Goal: Task Accomplishment & Management: Use online tool/utility

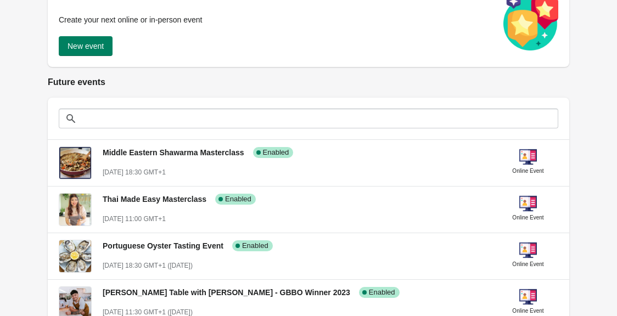
scroll to position [150, 0]
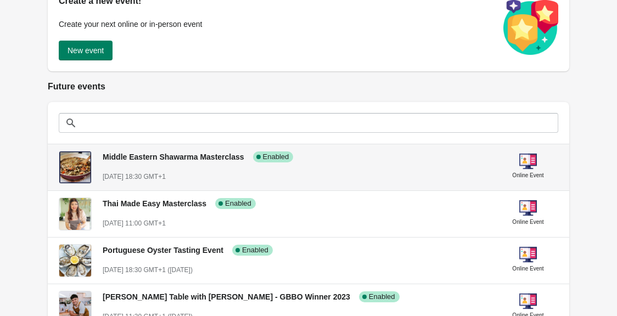
click at [370, 154] on div "Middle Eastern Shawarma Masterclass Success Complete Enabled" at bounding box center [291, 152] width 395 height 20
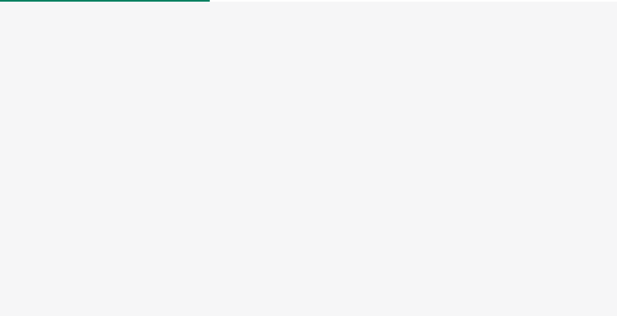
select select "US"
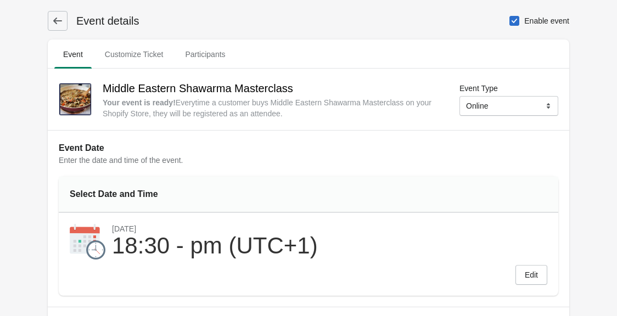
click at [64, 29] on button at bounding box center [58, 21] width 20 height 20
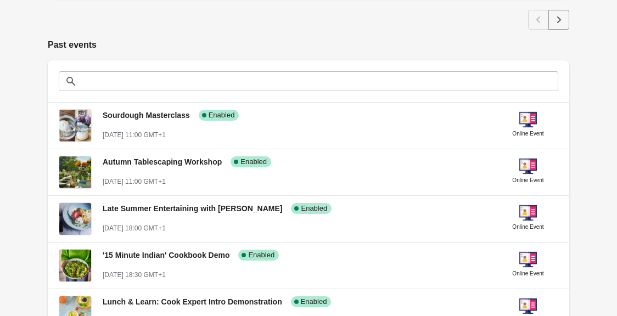
scroll to position [780, 0]
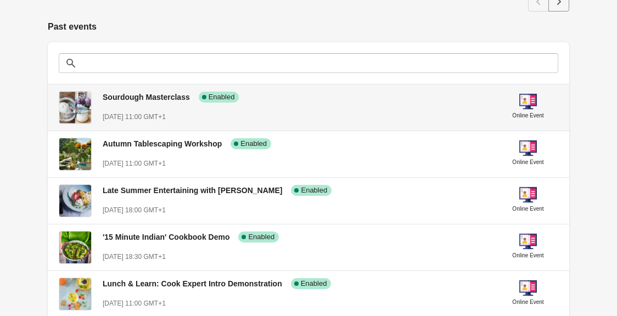
click at [300, 107] on div "Sourdough Masterclass Success Complete Enabled [DATE] 11:00 GMT+1" at bounding box center [296, 102] width 387 height 40
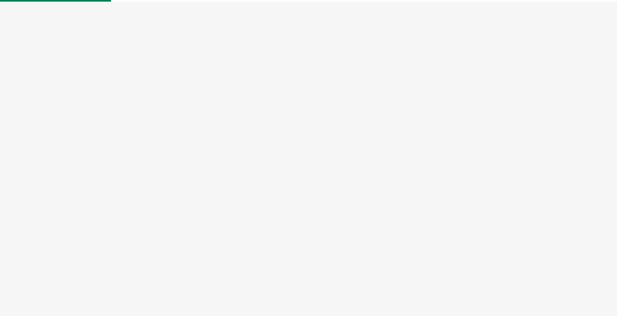
select select "US"
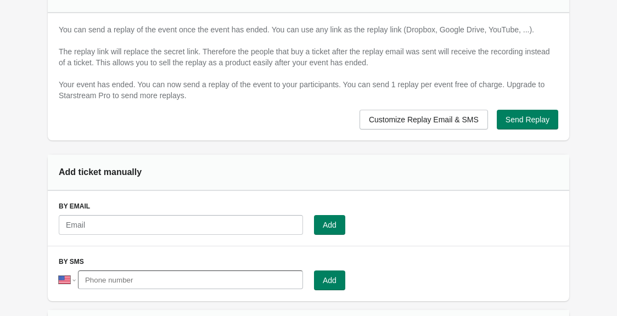
scroll to position [705, 0]
click at [540, 125] on button "Send Replay" at bounding box center [528, 120] width 62 height 20
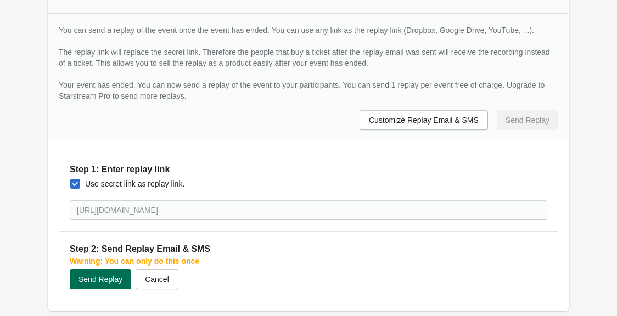
click at [113, 277] on span "Send Replay" at bounding box center [101, 279] width 44 height 9
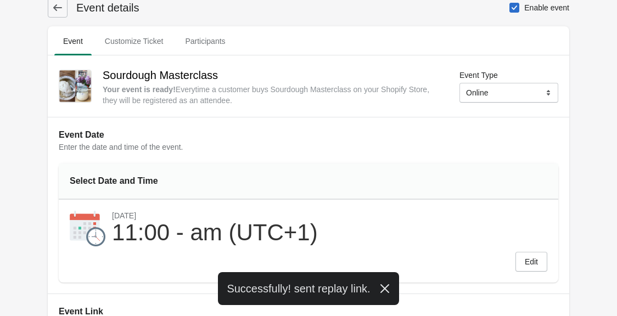
scroll to position [0, 0]
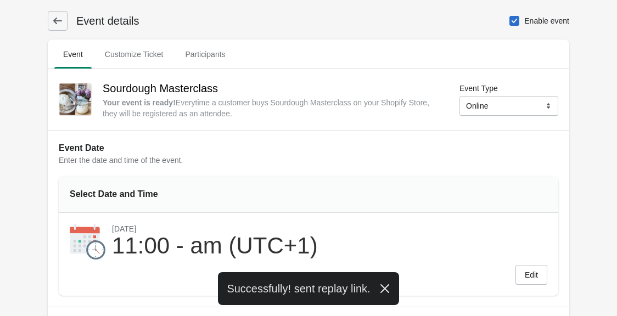
click at [58, 18] on icon at bounding box center [57, 20] width 11 height 11
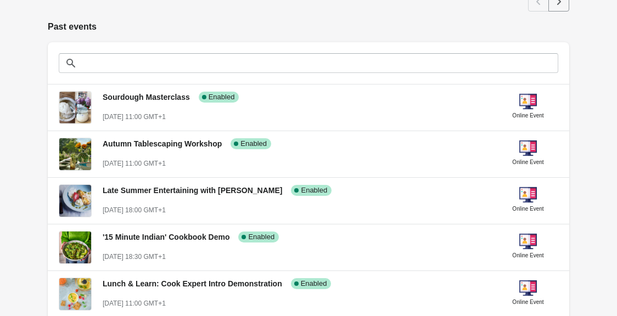
scroll to position [780, 0]
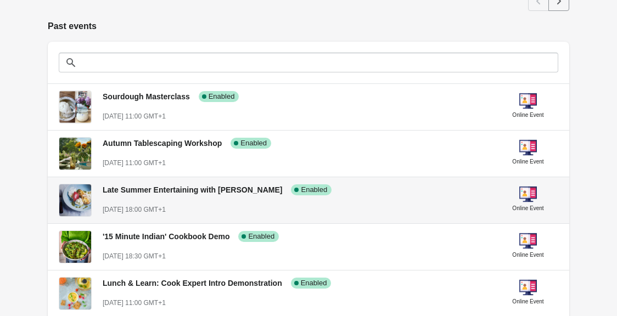
click at [320, 192] on div "Late Summer Entertaining with [PERSON_NAME] Success Complete Enabled" at bounding box center [291, 185] width 395 height 20
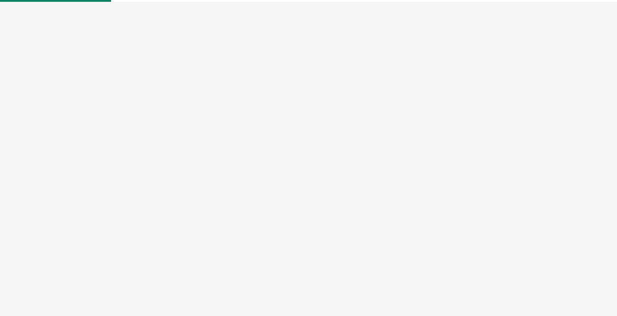
select select "US"
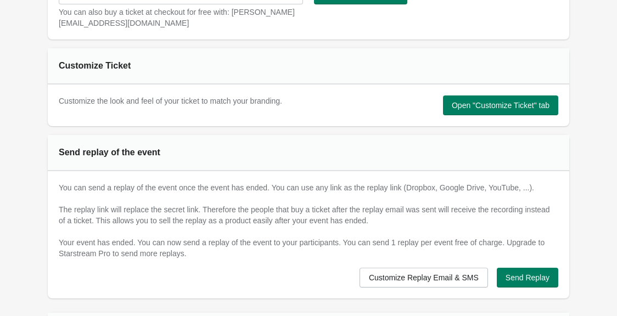
scroll to position [553, 0]
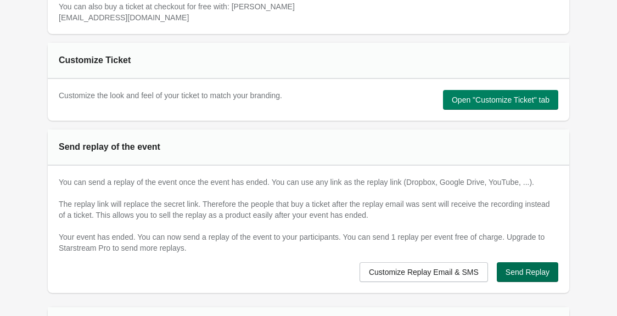
click at [518, 269] on span "Send Replay" at bounding box center [528, 272] width 44 height 9
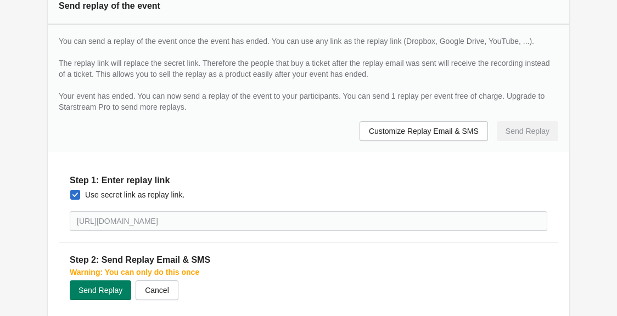
scroll to position [698, 0]
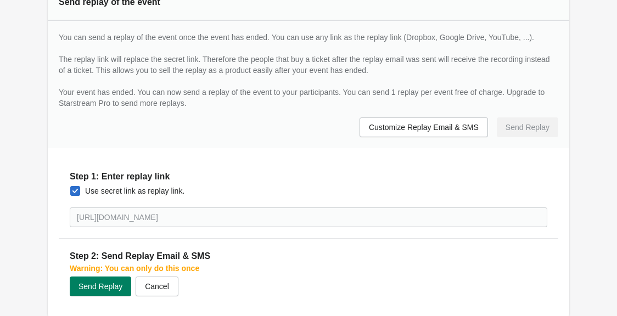
click at [96, 297] on div "Step 2: Send Replay Email & SMS Warning: You can only do this once Submit Send …" at bounding box center [309, 272] width 500 height 69
click at [96, 289] on span "Send Replay" at bounding box center [101, 286] width 44 height 9
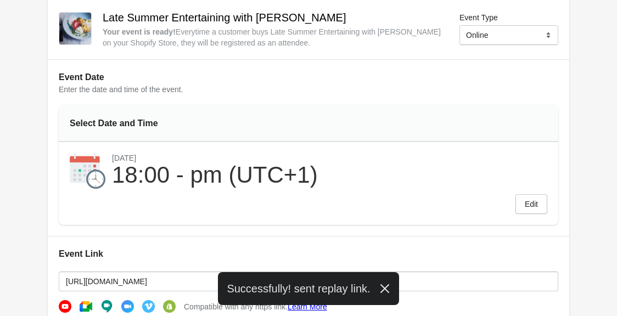
scroll to position [0, 0]
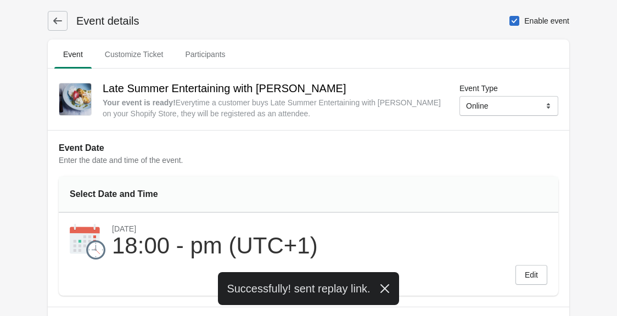
click at [62, 24] on icon at bounding box center [57, 20] width 11 height 11
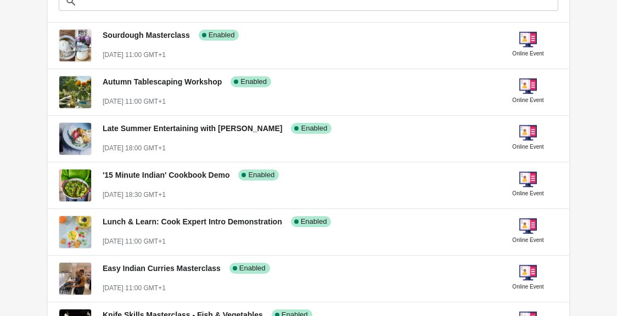
scroll to position [843, 0]
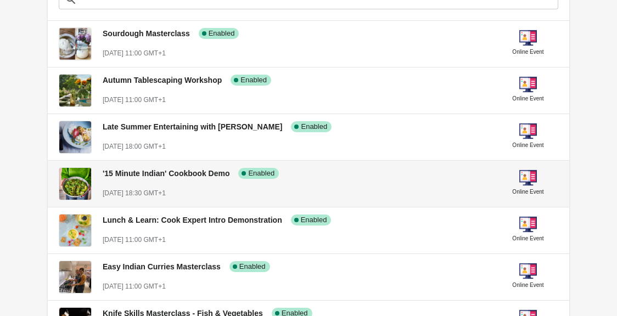
click at [166, 192] on span "[DATE] 18:30 GMT+1" at bounding box center [134, 193] width 63 height 8
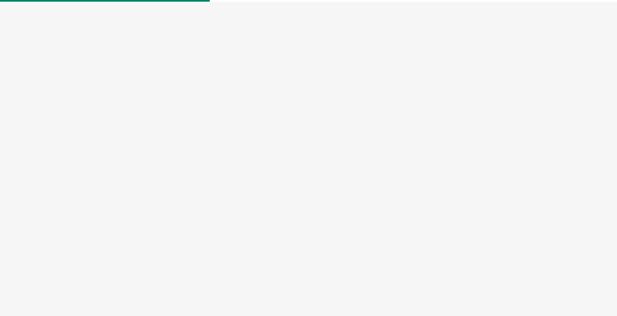
select select "US"
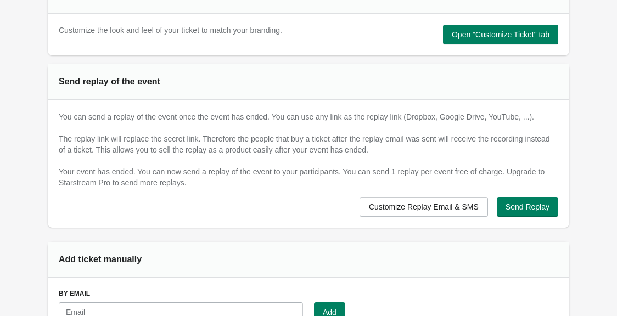
scroll to position [623, 0]
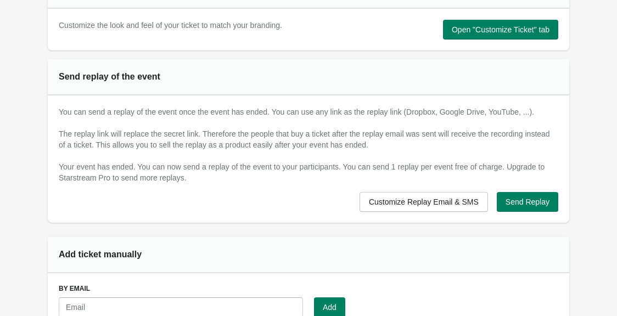
click at [519, 213] on div "You can send a replay of the event once the event has ended. You can use any li…" at bounding box center [309, 159] width 522 height 127
click at [519, 208] on button "Send Replay" at bounding box center [528, 202] width 62 height 20
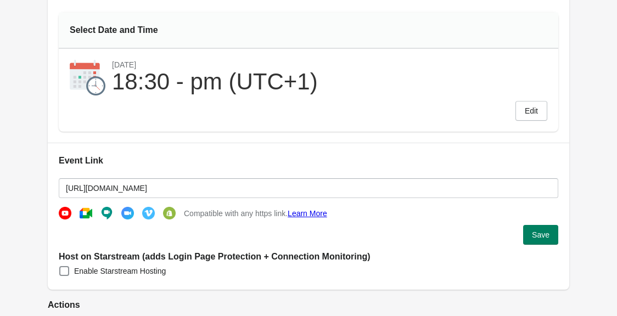
scroll to position [9, 0]
